Goal: Navigation & Orientation: Find specific page/section

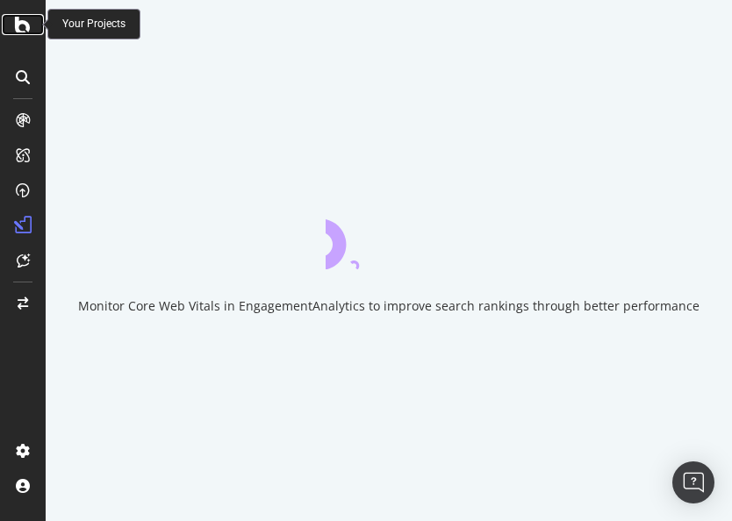
click at [25, 32] on icon at bounding box center [23, 24] width 16 height 21
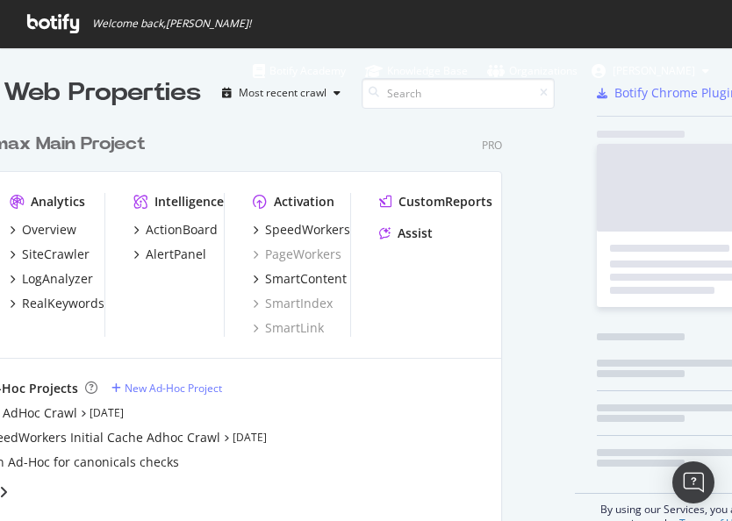
scroll to position [399, 582]
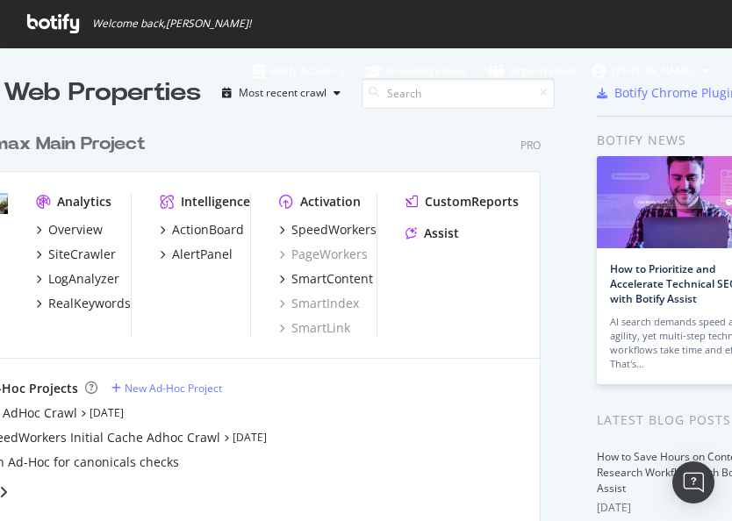
click at [61, 144] on div "Carmax Main Project" at bounding box center [53, 144] width 186 height 25
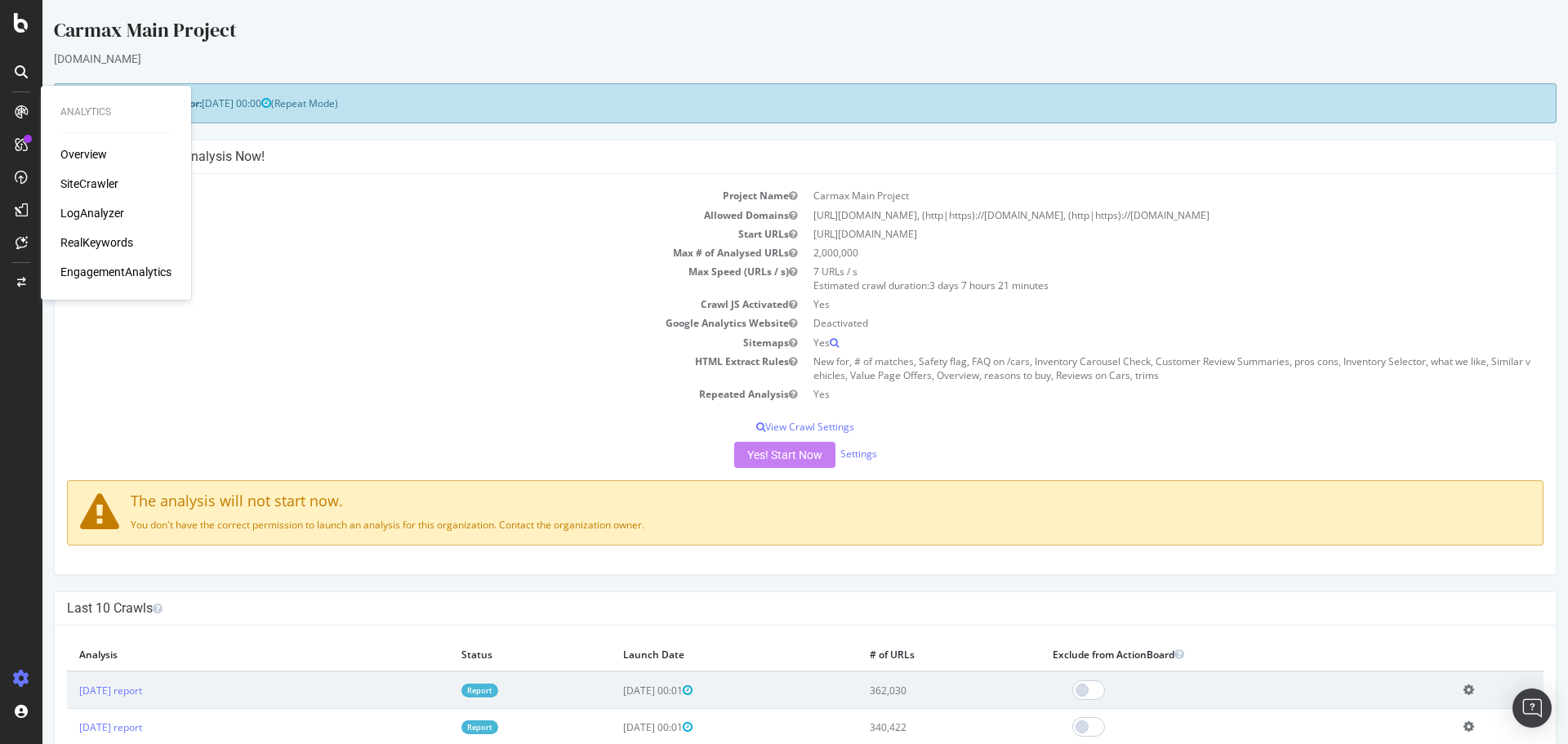
click at [81, 154] on div "Overview" at bounding box center [84, 155] width 47 height 17
